Goal: Task Accomplishment & Management: Use online tool/utility

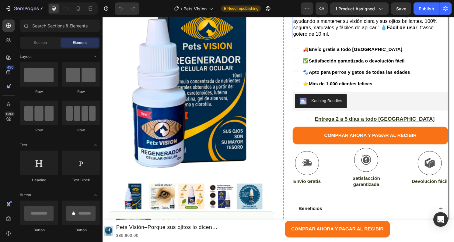
scroll to position [170, 0]
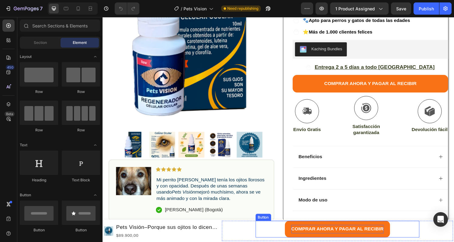
click at [390, 233] on p "COMPRAR AHORA Y PAGAR AL RECIBIR" at bounding box center [347, 237] width 96 height 9
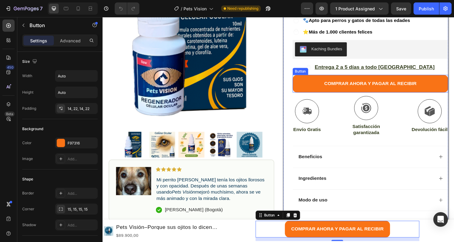
click at [310, 77] on button "COMPRAR AHORA Y PAGAR AL RECIBIR" at bounding box center [381, 86] width 162 height 18
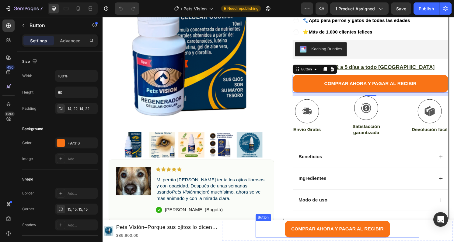
click at [297, 234] on button "COMPRAR AHORA Y PAGAR AL RECIBIR" at bounding box center [346, 236] width 109 height 17
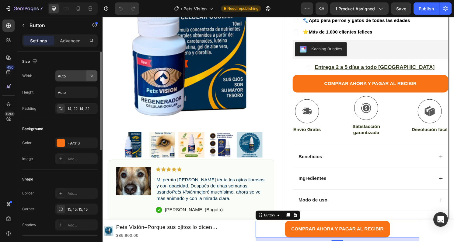
click at [92, 75] on icon "button" at bounding box center [92, 76] width 6 height 6
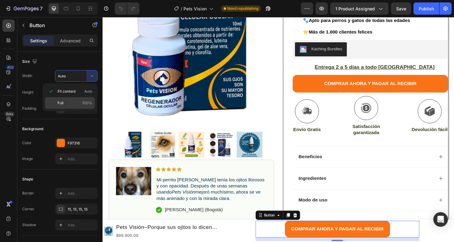
click at [74, 102] on p "Full 100%" at bounding box center [75, 102] width 35 height 5
type input "100%"
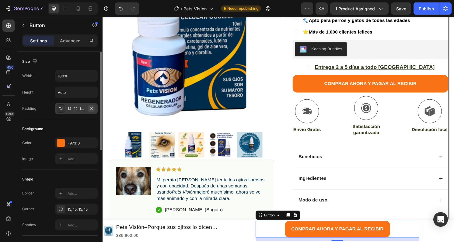
click at [91, 109] on icon "button" at bounding box center [91, 108] width 2 height 2
click at [72, 40] on p "Advanced" at bounding box center [70, 40] width 21 height 6
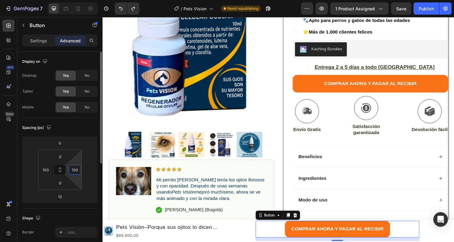
click at [72, 167] on input "100" at bounding box center [74, 169] width 9 height 9
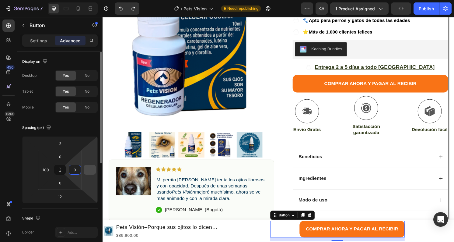
type input "0"
click at [88, 168] on input "number" at bounding box center [89, 169] width 9 height 9
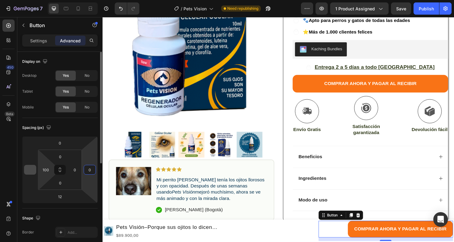
type input "0"
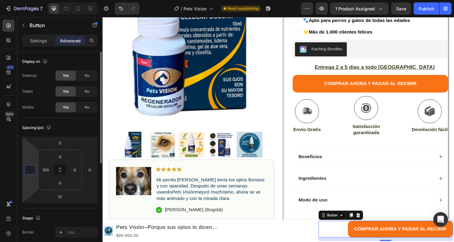
click at [30, 170] on input "number" at bounding box center [30, 169] width 9 height 9
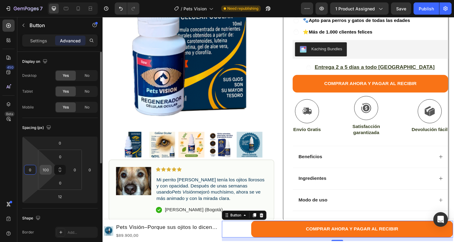
type input "0"
click at [41, 168] on input "100" at bounding box center [45, 169] width 9 height 9
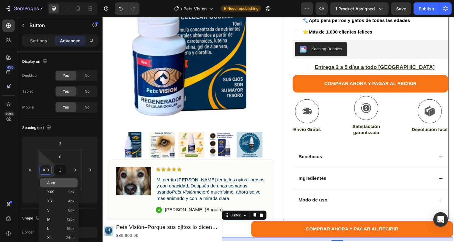
type input "0"
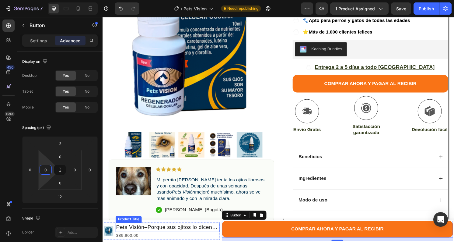
click at [186, 234] on h1 "Pets Visión–Porque sus ojitos lo dicen todo" at bounding box center [170, 234] width 108 height 9
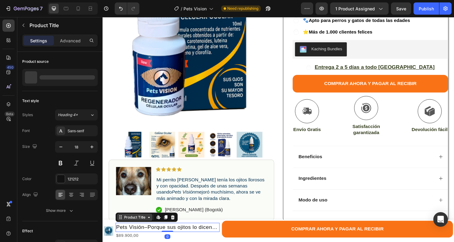
click at [132, 224] on div "Product Title" at bounding box center [136, 224] width 25 height 5
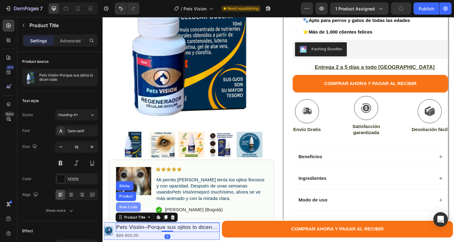
click at [131, 216] on div "Row 2 cols" at bounding box center [129, 214] width 21 height 4
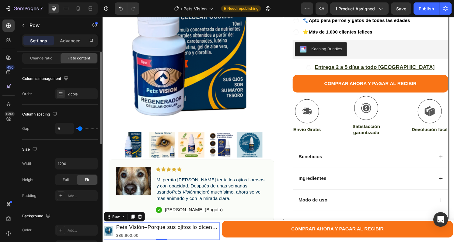
scroll to position [16, 0]
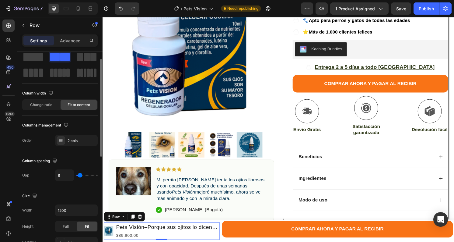
click at [47, 99] on div "Change ratio Fit to content" at bounding box center [59, 104] width 75 height 11
click at [45, 105] on span "Change ratio" at bounding box center [41, 104] width 22 height 5
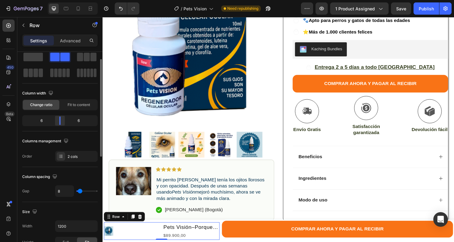
click at [60, 0] on body "7 Version history / Pets Vision Need republishing Preview 1 product assigned Sa…" at bounding box center [227, 0] width 454 height 0
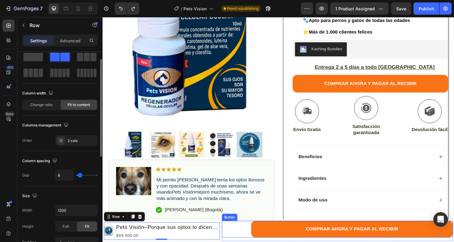
click at [299, 240] on button "COMPRAR AHORA Y PAGAR AL RECIBIR" at bounding box center [362, 236] width 210 height 17
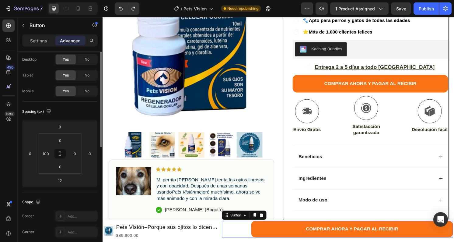
scroll to position [0, 0]
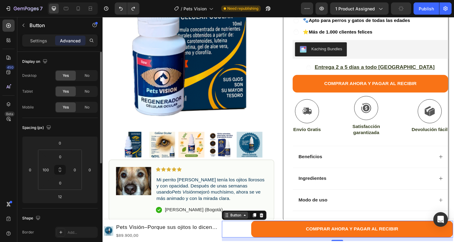
click at [237, 221] on div "Button" at bounding box center [241, 222] width 14 height 5
click at [44, 168] on input "100" at bounding box center [45, 169] width 9 height 9
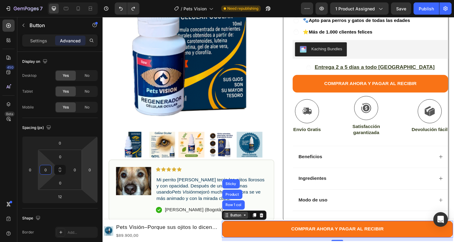
type input "0"
click at [243, 222] on div "Button" at bounding box center [241, 222] width 14 height 5
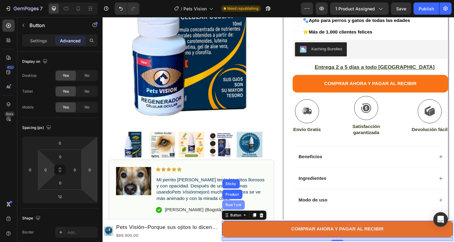
click at [241, 214] on div "Row 1 col" at bounding box center [238, 212] width 23 height 10
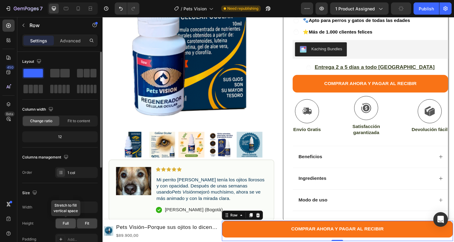
click at [68, 224] on span "Full" at bounding box center [66, 222] width 6 height 5
click at [85, 221] on span "Fit" at bounding box center [87, 222] width 4 height 5
click at [238, 222] on div "Row" at bounding box center [239, 222] width 10 height 5
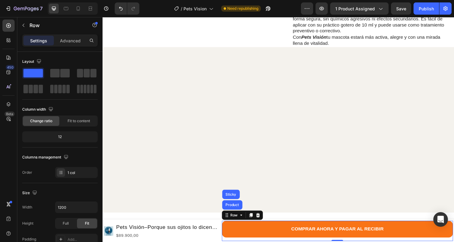
scroll to position [526, 0]
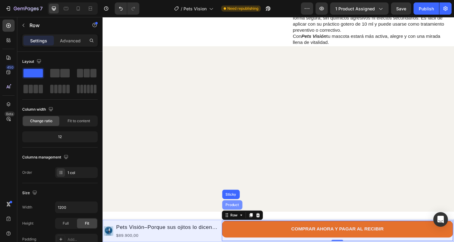
click at [239, 213] on div "Product" at bounding box center [237, 212] width 16 height 4
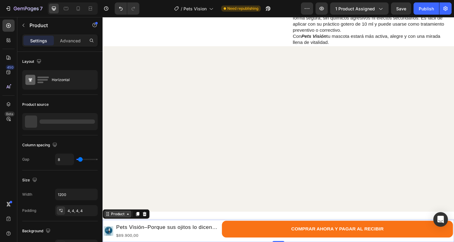
click at [120, 223] on div "Product" at bounding box center [118, 221] width 16 height 5
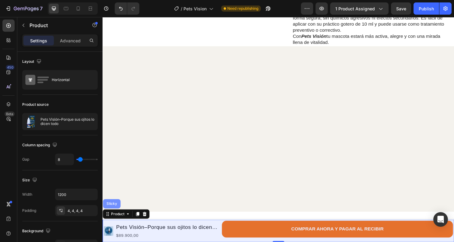
click at [111, 211] on div "Sticky" at bounding box center [111, 211] width 13 height 4
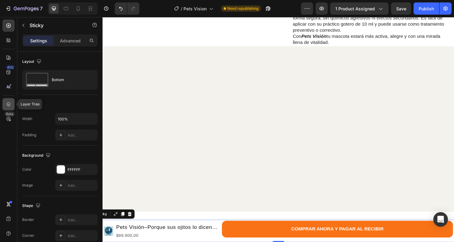
click at [10, 100] on div at bounding box center [8, 104] width 12 height 12
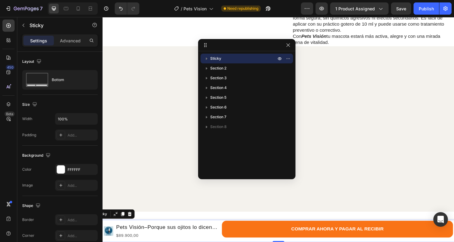
click at [231, 59] on p "Sticky" at bounding box center [243, 58] width 67 height 6
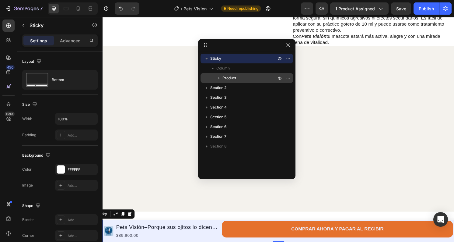
click at [245, 78] on p "Product" at bounding box center [250, 78] width 55 height 6
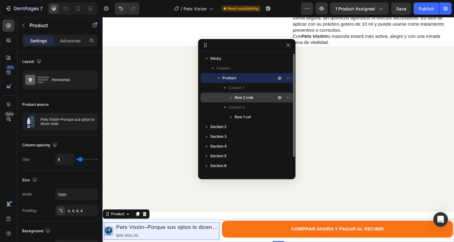
click at [250, 96] on span "Row 2 cols" at bounding box center [244, 97] width 19 height 6
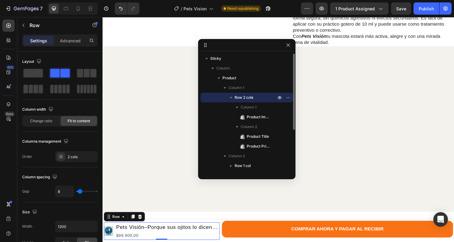
click at [231, 97] on icon "button" at bounding box center [231, 97] width 6 height 6
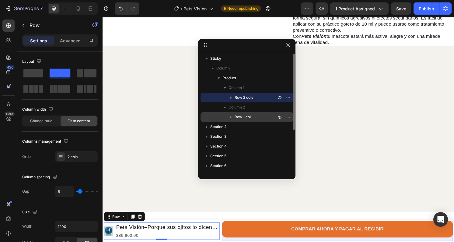
click at [239, 118] on span "Row 1 col" at bounding box center [243, 117] width 16 height 6
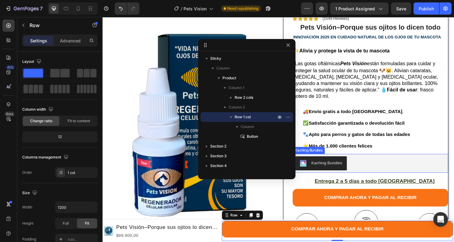
scroll to position [56, 0]
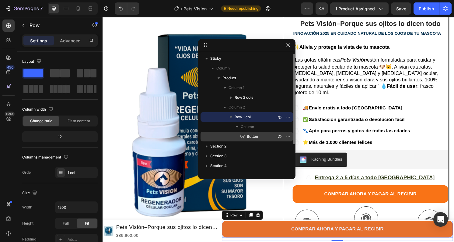
click at [256, 137] on span "Button" at bounding box center [252, 136] width 11 height 6
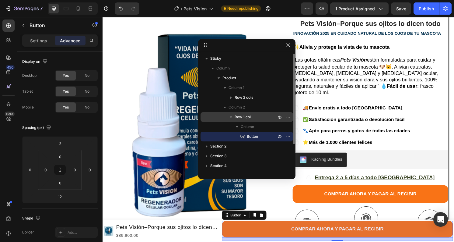
click at [255, 116] on p "Row 1 col" at bounding box center [256, 117] width 43 height 6
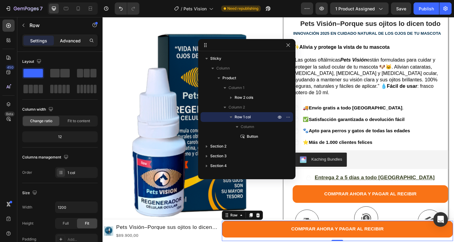
click at [73, 44] on div "Advanced" at bounding box center [70, 41] width 30 height 10
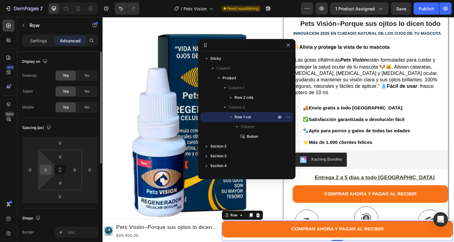
click at [48, 170] on input "0" at bounding box center [45, 169] width 9 height 9
type input "1"
type input "240"
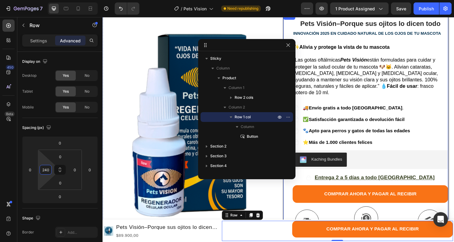
click at [383, 81] on p "“Las gotas oftálmicas Pets Visión están formuladas para cuidar y proteger la sa…" at bounding box center [380, 78] width 160 height 40
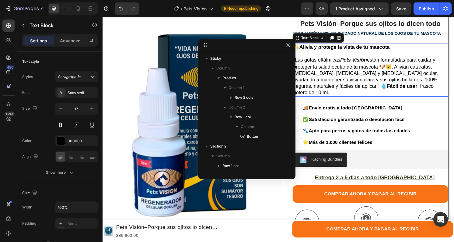
scroll to position [158, 0]
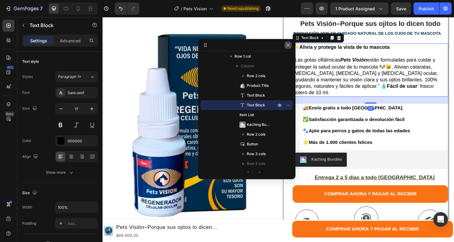
click at [287, 44] on icon "button" at bounding box center [288, 45] width 5 height 5
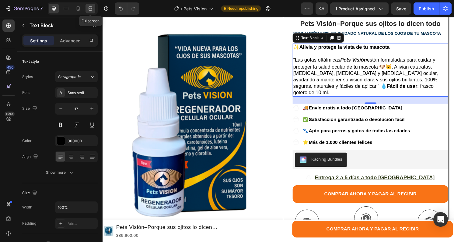
click at [92, 11] on icon at bounding box center [90, 8] width 6 height 6
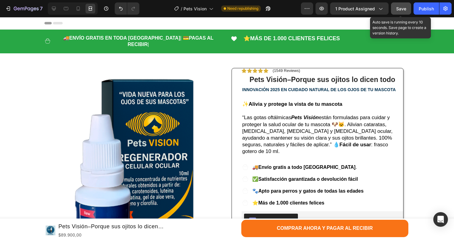
click at [398, 10] on span "Save" at bounding box center [401, 8] width 10 height 5
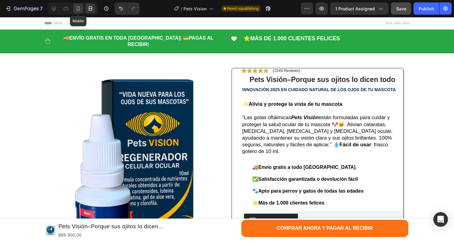
click at [80, 10] on icon at bounding box center [78, 8] width 6 height 6
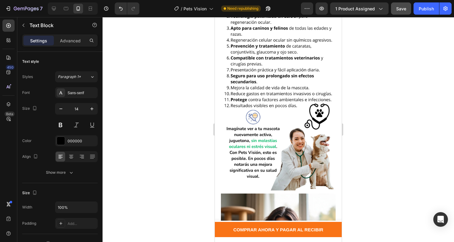
scroll to position [650, 0]
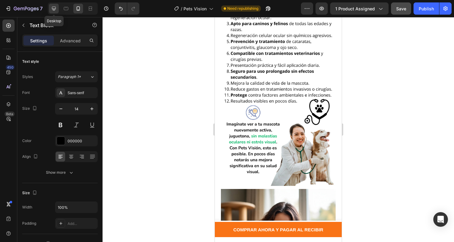
click at [55, 5] on div at bounding box center [54, 9] width 10 height 10
type input "17"
